Goal: Task Accomplishment & Management: Manage account settings

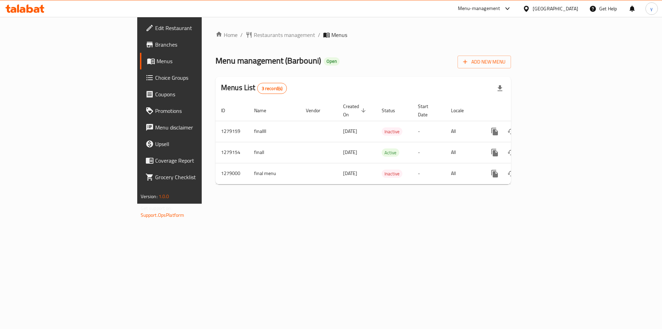
click at [155, 77] on span "Choice Groups" at bounding box center [198, 77] width 87 height 8
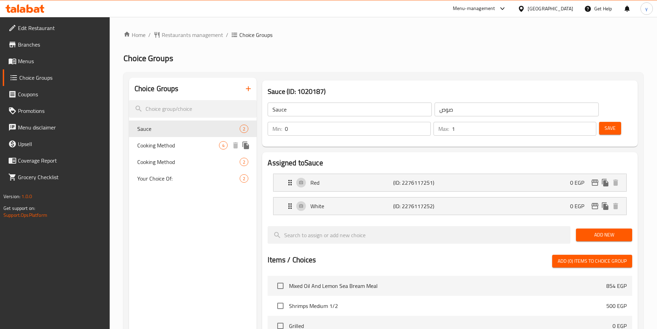
drag, startPoint x: 144, startPoint y: 143, endPoint x: 199, endPoint y: 149, distance: 55.1
click at [144, 143] on span "Cooking Method" at bounding box center [178, 145] width 82 height 8
type input "Cooking Method"
type input "طريقة الطبخ"
type input "1"
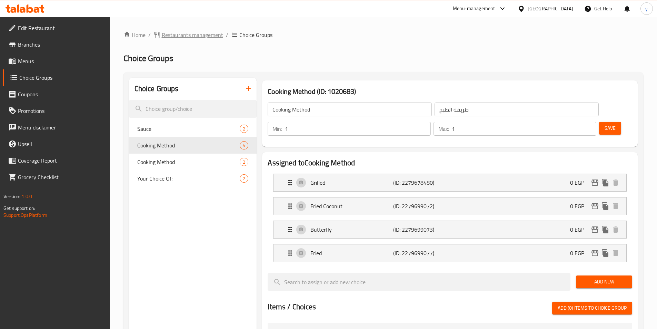
click at [183, 39] on span "Restaurants management" at bounding box center [192, 35] width 61 height 8
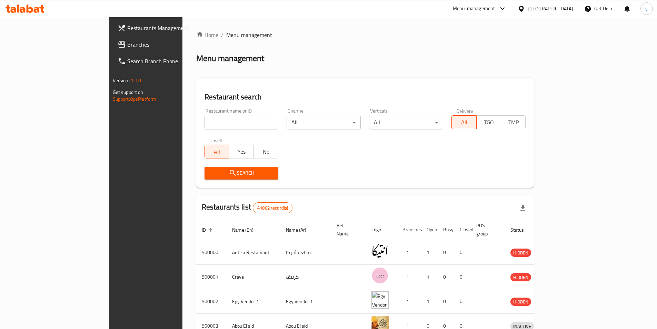
click at [109, 43] on div "Restaurants Management Branches Search Branch Phone Version: 1.0.0 Get support …" at bounding box center [328, 269] width 439 height 505
click at [127, 43] on span "Branches" at bounding box center [170, 44] width 86 height 8
